Goal: Find specific page/section

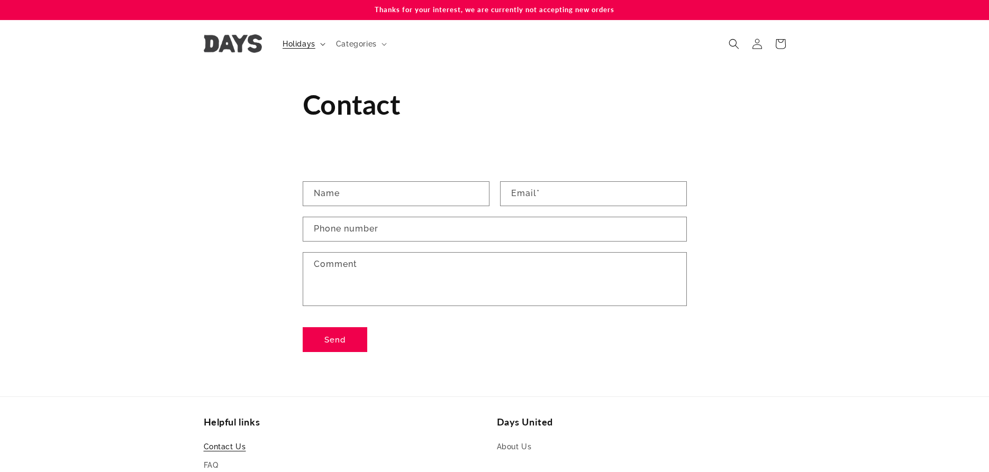
click at [296, 44] on span "Holidays" at bounding box center [298, 44] width 33 height 10
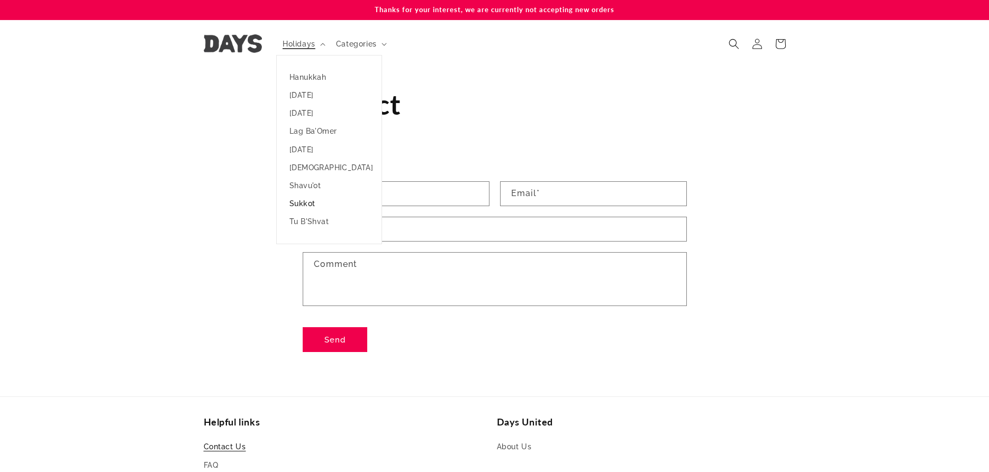
click at [307, 202] on link "Sukkot" at bounding box center [329, 204] width 105 height 18
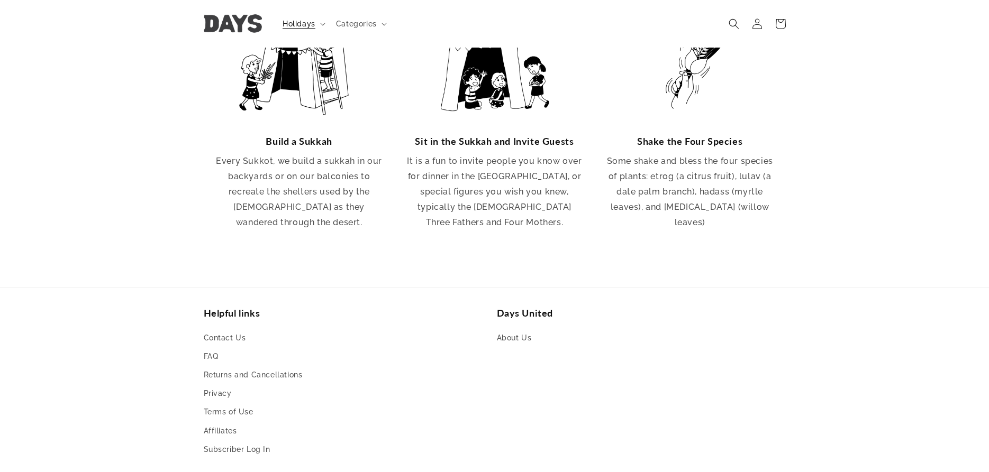
scroll to position [1888, 0]
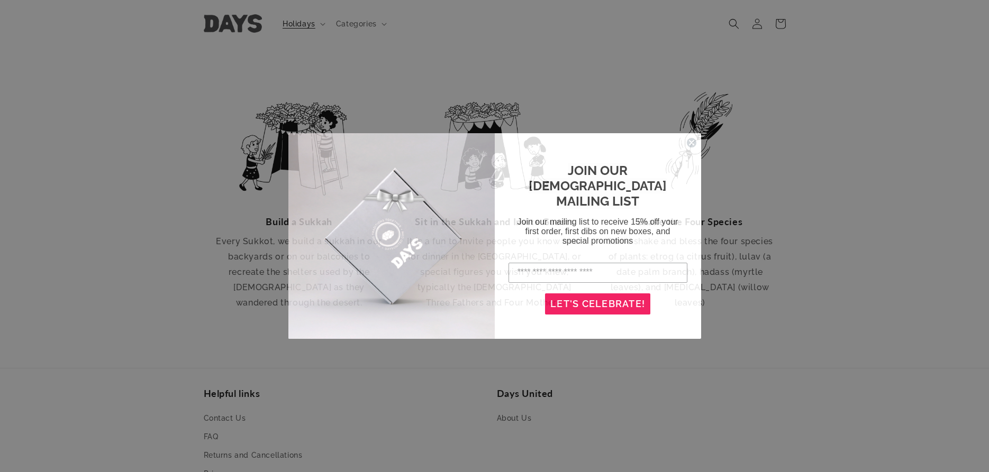
click at [687, 143] on circle "Close dialog" at bounding box center [691, 143] width 10 height 10
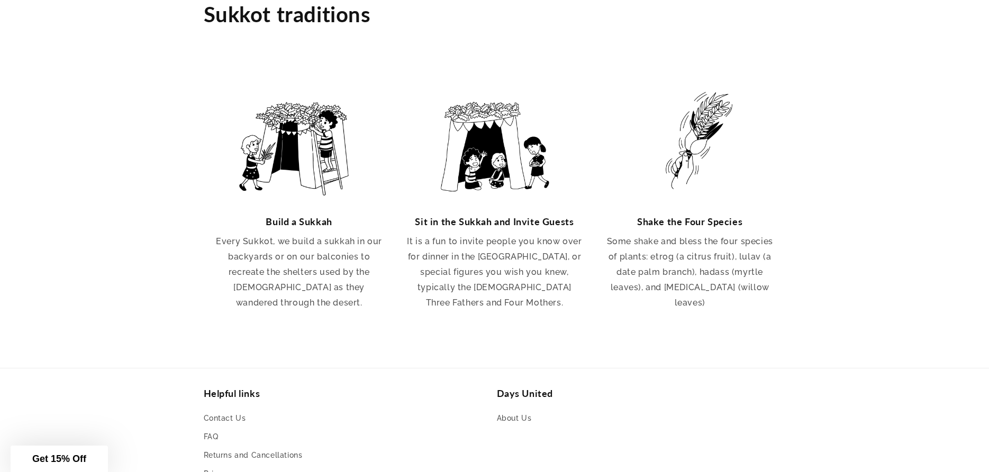
scroll to position [2050, 0]
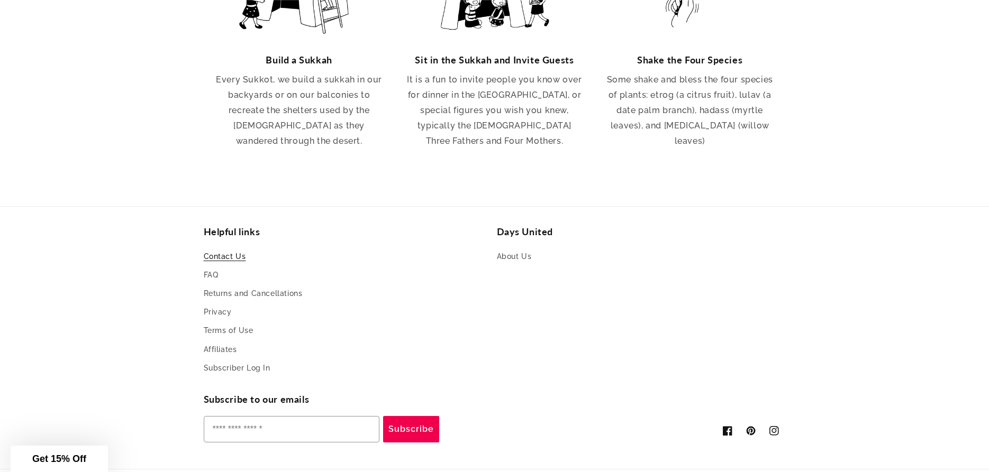
click at [229, 250] on link "Contact Us" at bounding box center [225, 258] width 42 height 16
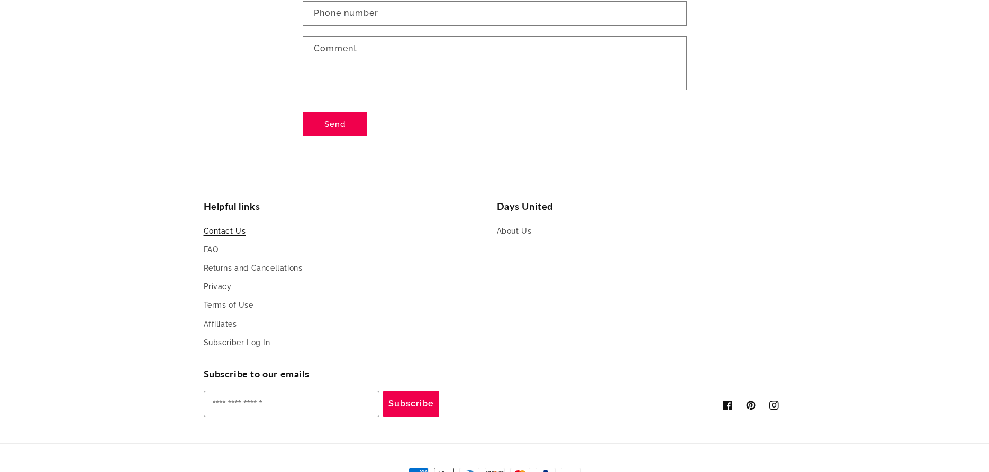
scroll to position [262, 0]
